Goal: Transaction & Acquisition: Obtain resource

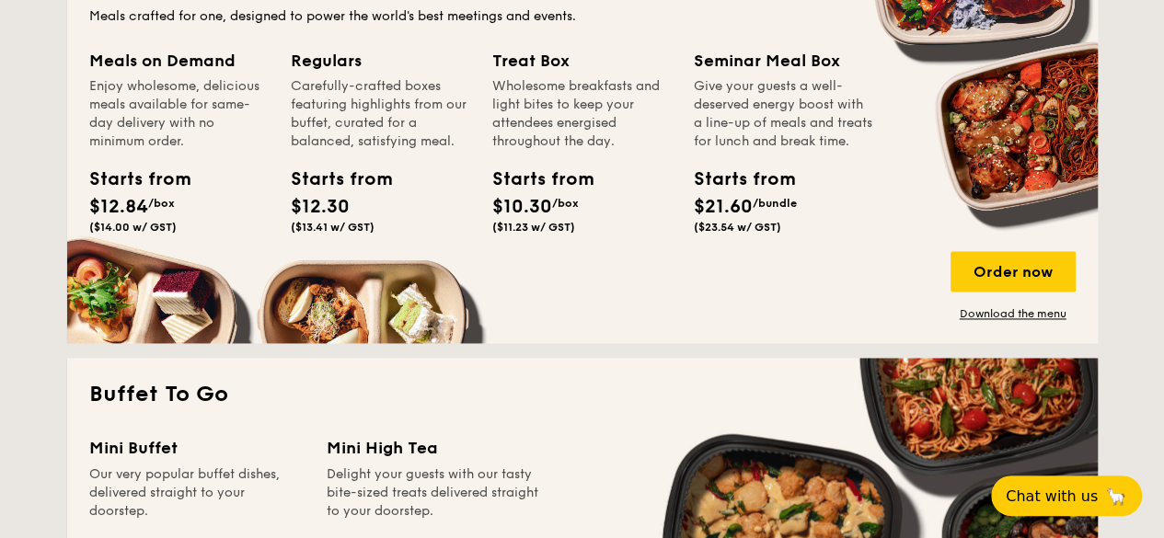
scroll to position [1196, 0]
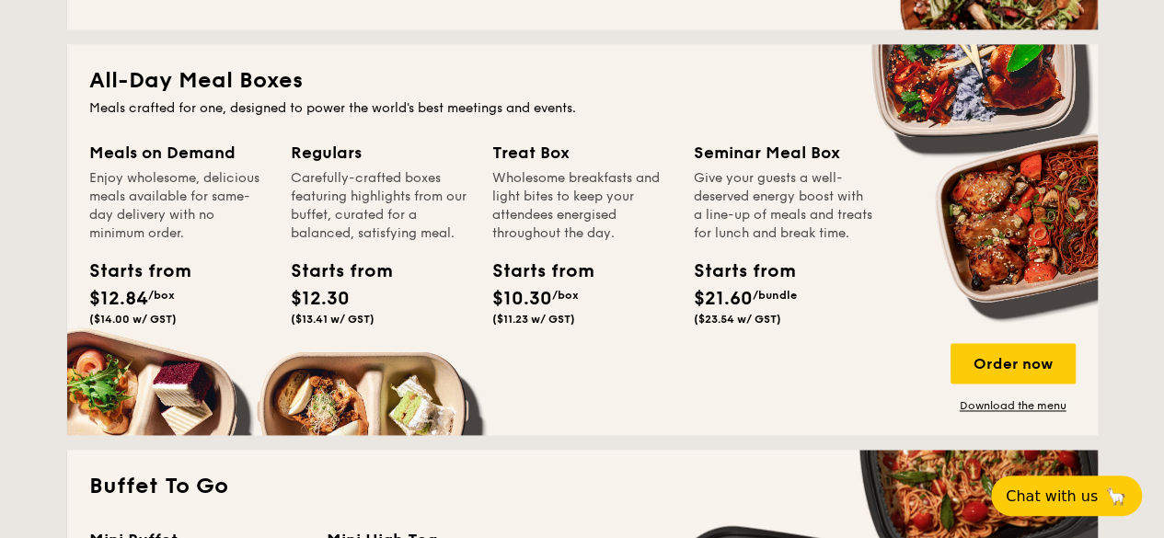
drag, startPoint x: 197, startPoint y: 314, endPoint x: 83, endPoint y: 287, distance: 117.1
click at [83, 287] on div "Starts from $12.84 /box ($14.00 w/ GST)" at bounding box center [179, 295] width 194 height 75
click at [417, 295] on div "Starts from $12.30 ($13.41 w/ GST)" at bounding box center [380, 295] width 194 height 75
drag, startPoint x: 414, startPoint y: 318, endPoint x: 331, endPoint y: 247, distance: 108.9
click at [314, 250] on div "Regulars Carefully-crafted boxes featuring highlights from our buffet, curated …" at bounding box center [380, 236] width 179 height 193
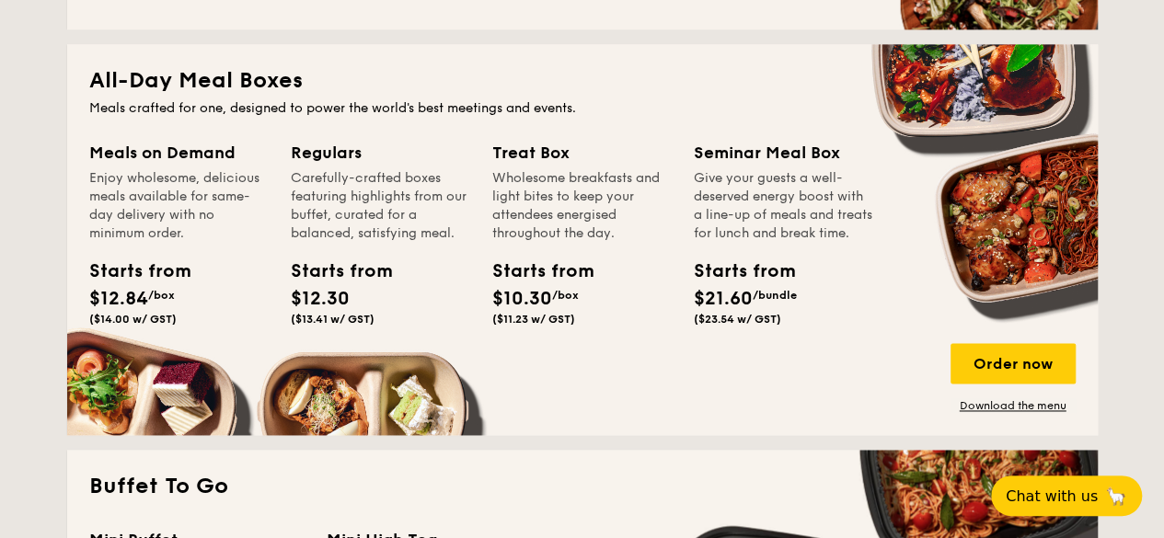
click at [834, 231] on div "Give your guests a well-deserved energy boost with a line-up of meals and treat…" at bounding box center [783, 206] width 179 height 74
drag, startPoint x: 791, startPoint y: 336, endPoint x: 697, endPoint y: 183, distance: 179.2
click at [697, 183] on div "Seminar Meal Box Give your guests a well-deserved energy boost with a line-up o…" at bounding box center [783, 236] width 179 height 193
click at [350, 261] on div "Starts from" at bounding box center [332, 272] width 83 height 28
drag, startPoint x: 392, startPoint y: 310, endPoint x: 283, endPoint y: 176, distance: 172.7
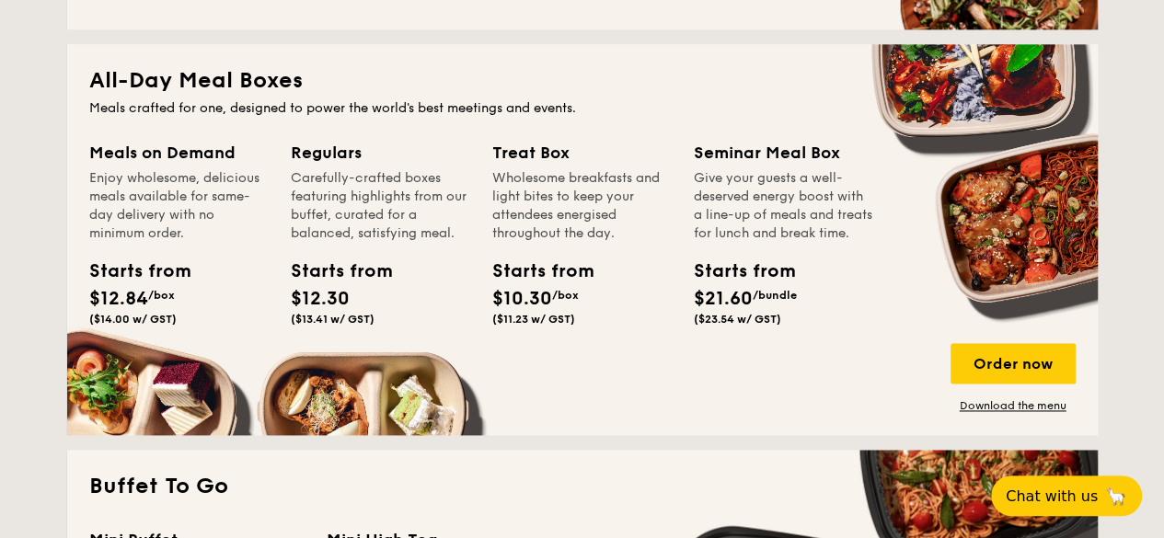
click at [283, 176] on div "Meals on Demand Enjoy wholesome, delicious meals available for same-day deliver…" at bounding box center [582, 276] width 986 height 273
click at [465, 287] on div "Starts from $12.30 ($13.41 w/ GST)" at bounding box center [380, 295] width 194 height 75
click at [1002, 405] on link "Download the menu" at bounding box center [1012, 405] width 125 height 15
